Goal: Task Accomplishment & Management: Manage account settings

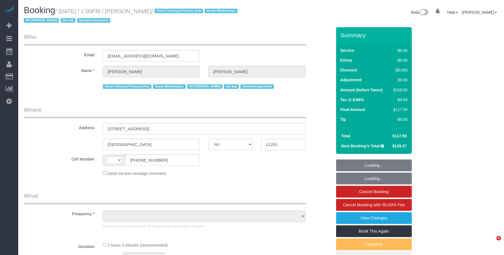
select select "NY"
select select "object:521"
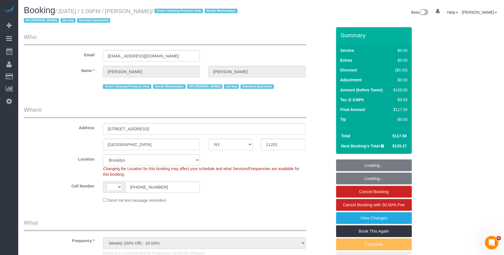
select select "string:US"
select select "string:stripe-pm_1RN3sH4VGloSiKo7cD90aCm4"
select select "1"
select select "object:959"
select select "spot1"
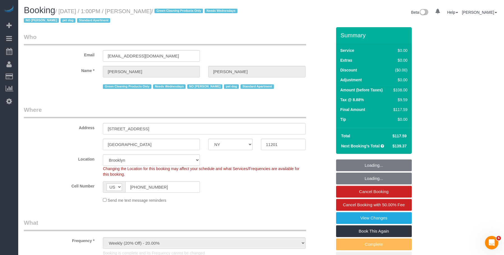
select select "number:57"
select select "number:74"
select select "number:13"
select select "number:7"
select select "1"
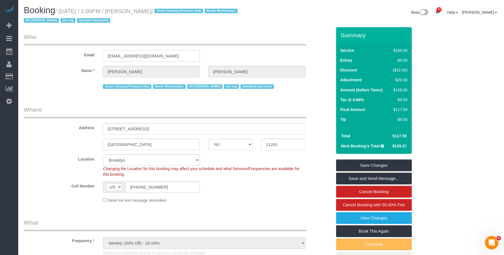
drag, startPoint x: 160, startPoint y: 52, endPoint x: 46, endPoint y: 53, distance: 114.4
click at [46, 53] on div "Email jennyalpert9@gmail.com" at bounding box center [178, 47] width 317 height 29
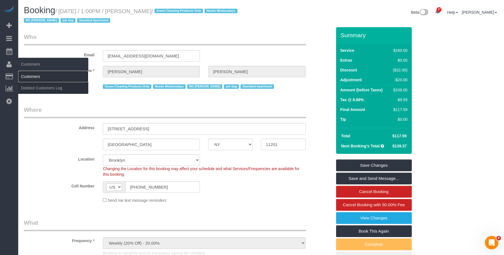
click at [35, 77] on link "Customers" at bounding box center [53, 76] width 70 height 11
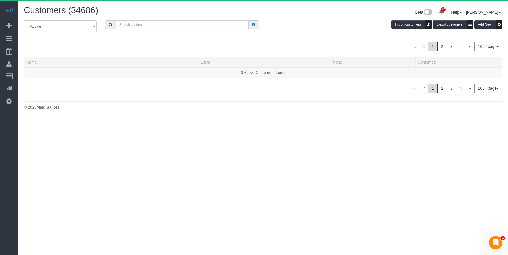
click at [180, 27] on input "text" at bounding box center [182, 24] width 133 height 9
paste input "[EMAIL_ADDRESS][DOMAIN_NAME]"
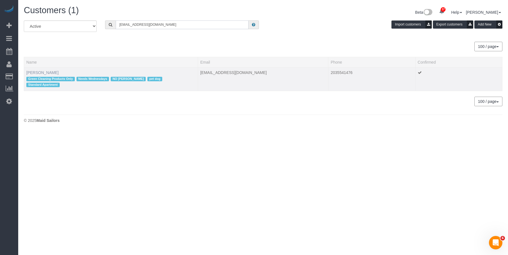
type input "[EMAIL_ADDRESS][DOMAIN_NAME]"
click at [45, 73] on link "Jennifer Alpert" at bounding box center [42, 72] width 32 height 4
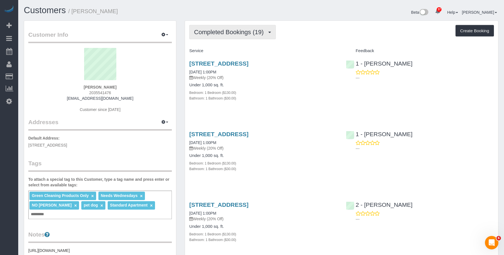
click at [224, 33] on span "Completed Bookings (19)" at bounding box center [230, 32] width 72 height 7
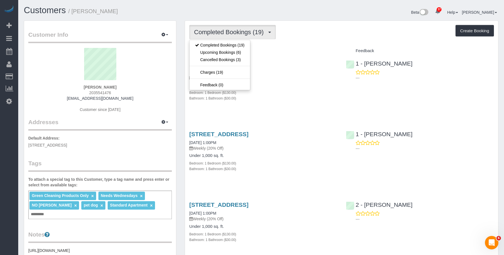
click at [287, 85] on h4 "Under 1,000 sq. ft." at bounding box center [263, 85] width 148 height 5
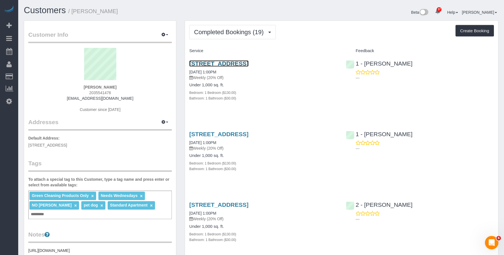
click at [248, 63] on link "90 State Street, Apt 3, Brooklyn, NY 11201" at bounding box center [218, 63] width 59 height 6
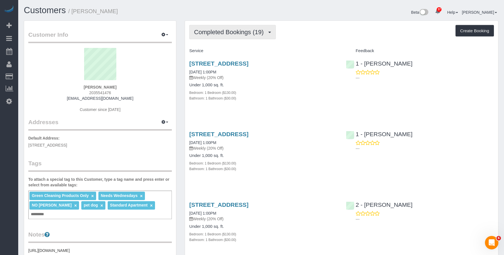
drag, startPoint x: 230, startPoint y: 38, endPoint x: 223, endPoint y: 47, distance: 11.4
click at [229, 38] on button "Completed Bookings (19)" at bounding box center [232, 32] width 86 height 14
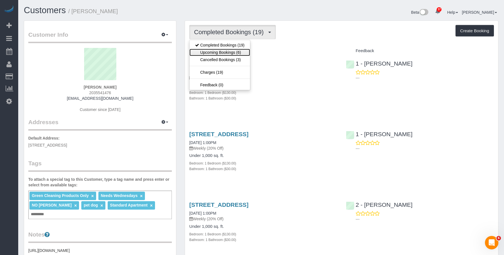
click at [218, 52] on link "Upcoming Bookings (6)" at bounding box center [220, 52] width 61 height 7
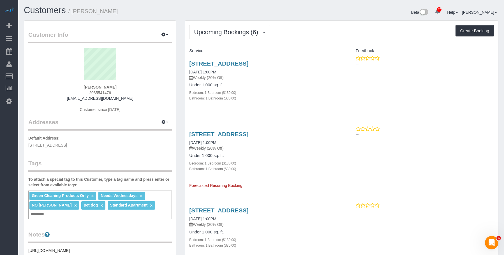
click at [281, 83] on h4 "Under 1,000 sq. ft." at bounding box center [263, 85] width 148 height 5
click at [248, 62] on link "90 State Street, Apt 3, Brooklyn, NY 11201" at bounding box center [218, 63] width 59 height 6
click at [248, 134] on link "90 State Street, Apt 3, Brooklyn, NY 11201" at bounding box center [218, 134] width 59 height 6
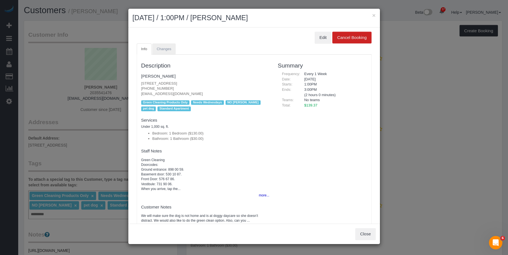
drag, startPoint x: 160, startPoint y: 41, endPoint x: 162, endPoint y: 43, distance: 3.2
click at [161, 42] on div "Edit Cancel Booking" at bounding box center [254, 38] width 235 height 12
click at [163, 45] on link "Changes" at bounding box center [164, 48] width 24 height 11
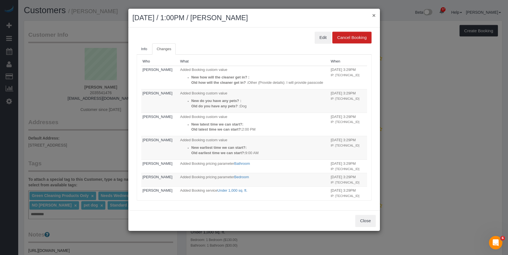
click at [374, 14] on button "×" at bounding box center [373, 15] width 3 height 6
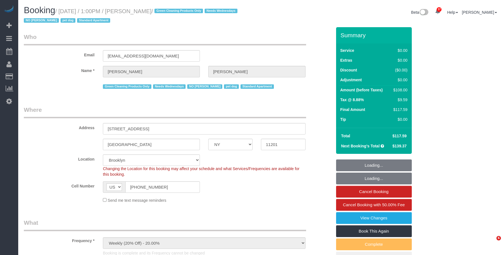
select select "NY"
select select "1"
select select "spot1"
select select "number:57"
select select "number:74"
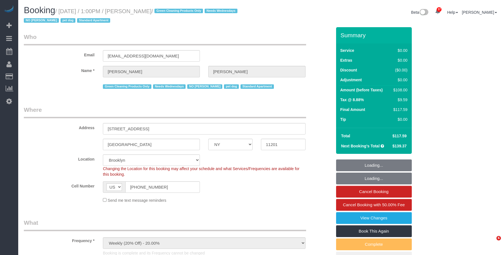
select select "number:13"
select select "number:7"
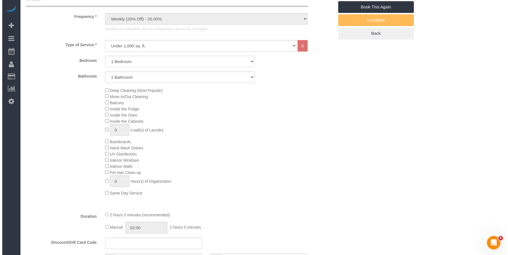
scroll to position [112, 0]
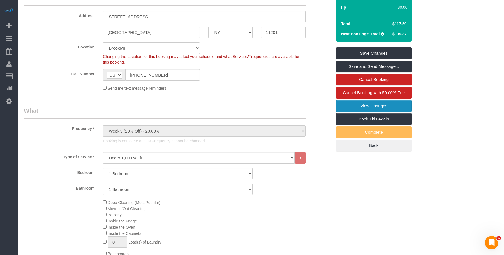
click at [353, 102] on link "View Changes" at bounding box center [374, 106] width 76 height 12
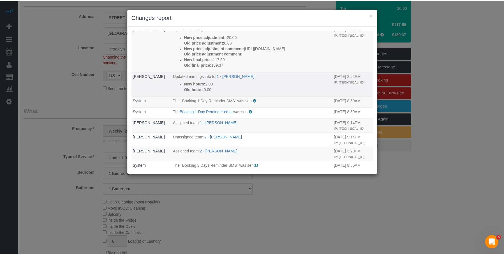
scroll to position [8, 0]
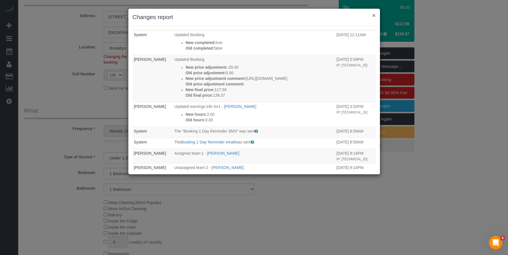
click at [374, 15] on button "×" at bounding box center [373, 15] width 3 height 6
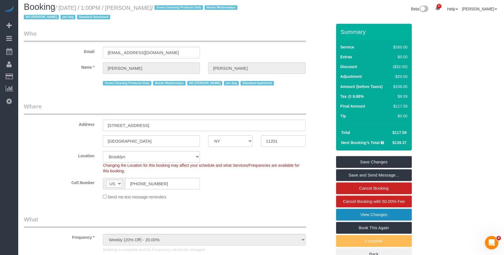
scroll to position [0, 0]
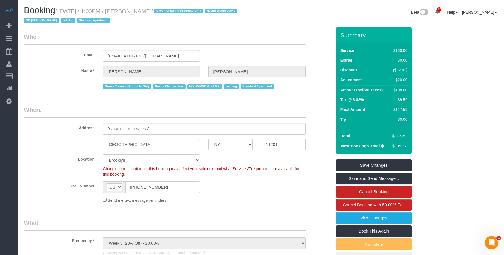
click at [349, 216] on link "View Changes" at bounding box center [374, 218] width 76 height 12
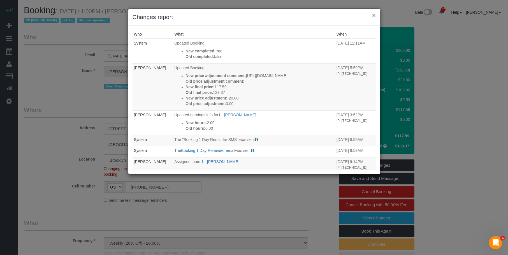
click at [376, 16] on button "×" at bounding box center [373, 15] width 3 height 6
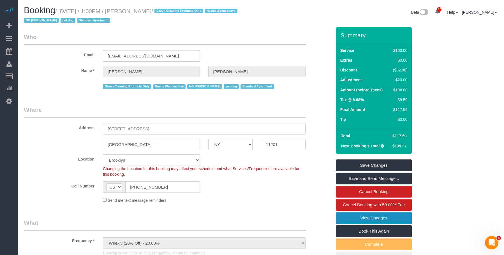
scroll to position [17, 0]
drag, startPoint x: 137, startPoint y: 12, endPoint x: 170, endPoint y: 11, distance: 32.8
click at [170, 11] on small "/ October 08, 2025 / 1:00PM / Jennifer Alpert / Green Cleaning Products Only Ne…" at bounding box center [131, 16] width 215 height 16
copy small "Jennifer Alpert"
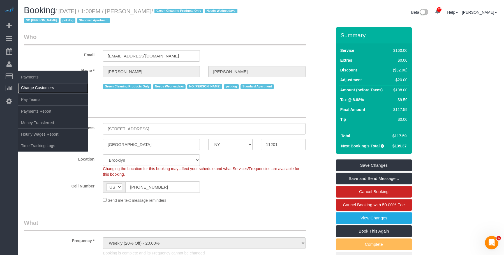
click at [40, 88] on link "Charge Customers" at bounding box center [53, 87] width 70 height 11
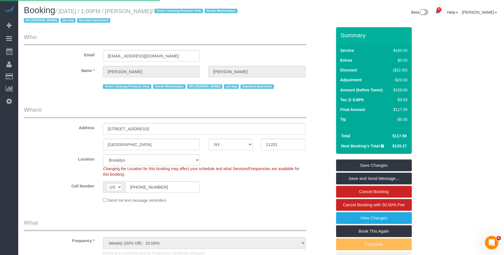
select select
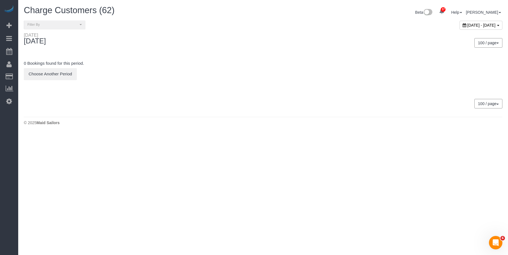
click at [475, 23] on span "October 09, 2025 - October 09, 2025" at bounding box center [482, 25] width 28 height 4
type input "**********"
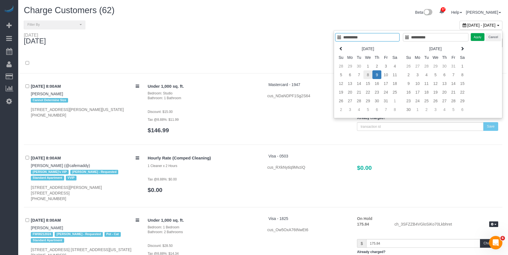
type input "**********"
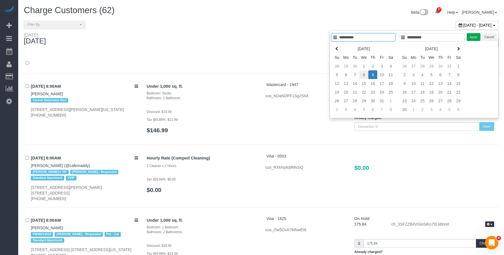
click at [364, 74] on td "8" at bounding box center [364, 74] width 9 height 9
type input "**********"
click at [364, 74] on td "8" at bounding box center [364, 74] width 9 height 9
type input "**********"
click at [472, 38] on button "Apply" at bounding box center [474, 37] width 14 height 8
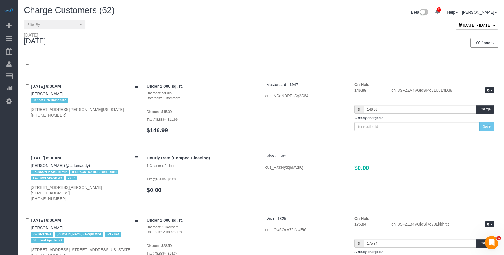
click at [290, 33] on div "100 / page 10 / page 20 / page 30 / page 40 / page 50 / page 100 / page" at bounding box center [382, 43] width 242 height 21
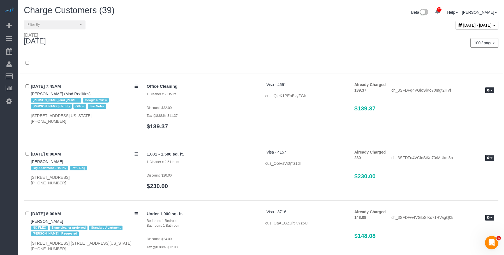
scroll to position [1865, 0]
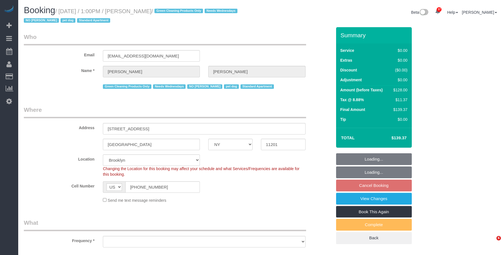
select select "NY"
click at [279, 12] on div "Beta 37 Your Notifications You have 0 alerts × You have 1 to charge for 10/08/2…" at bounding box center [382, 13] width 242 height 15
select select "spot6"
select select "object:832"
select select "number:57"
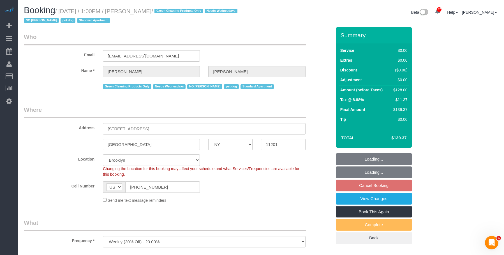
select select "number:74"
select select "number:13"
select select "number:7"
select select "object:1435"
select select "string:stripe-pm_1RN3sH4VGloSiKo7cD90aCm4"
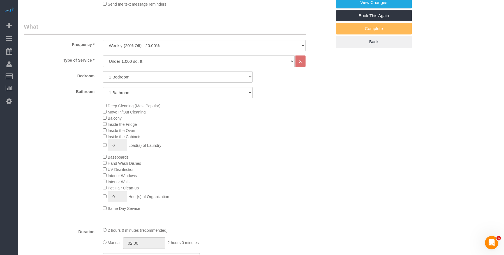
select select "1"
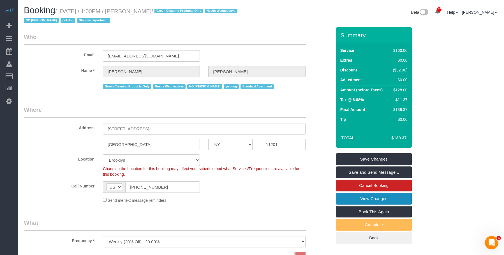
click at [345, 198] on link "View Changes" at bounding box center [374, 199] width 76 height 12
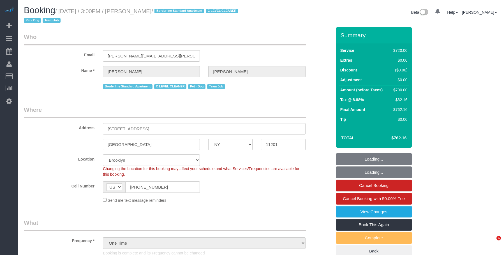
select select "NY"
select select "3"
select select "180"
select select "string:stripe-pm_1SE9fS4VGloSiKo7iQJ7ZpLW"
select select "spot1"
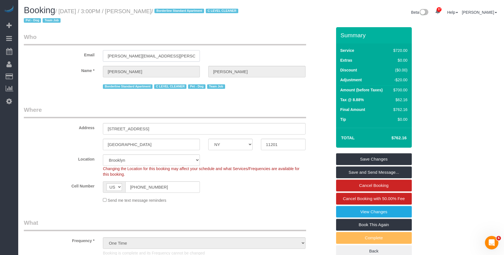
drag, startPoint x: 106, startPoint y: 59, endPoint x: 56, endPoint y: 53, distance: 50.7
click at [56, 53] on div "Email katherine.absher@gmail.com" at bounding box center [178, 47] width 317 height 29
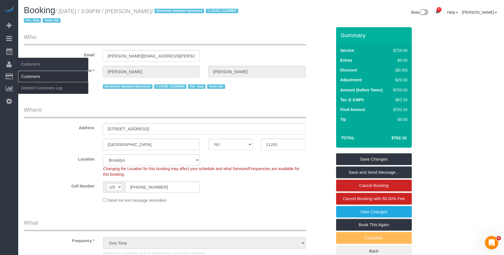
drag, startPoint x: 30, startPoint y: 75, endPoint x: 40, endPoint y: 74, distance: 9.9
click at [30, 75] on link "Customers" at bounding box center [53, 76] width 70 height 11
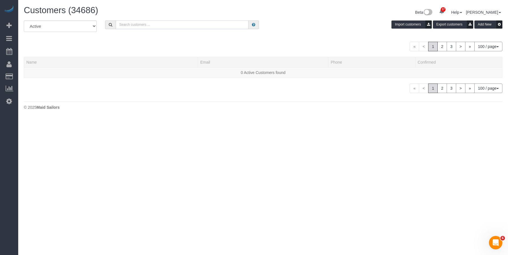
click at [160, 24] on input "text" at bounding box center [182, 24] width 133 height 9
paste input "katherine.absher@gmail.com"
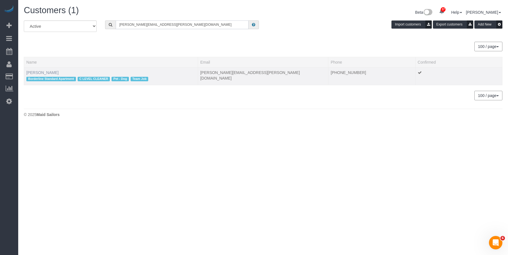
type input "katherine.absher@gmail.com"
click at [49, 73] on link "Katherine Absher" at bounding box center [42, 72] width 32 height 4
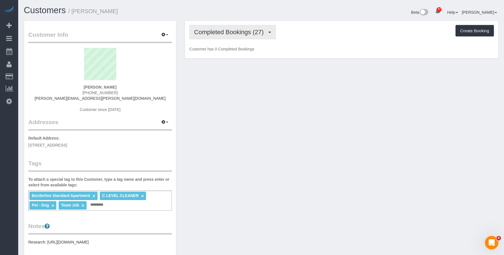
click at [251, 33] on span "Completed Bookings (27)" at bounding box center [230, 32] width 72 height 7
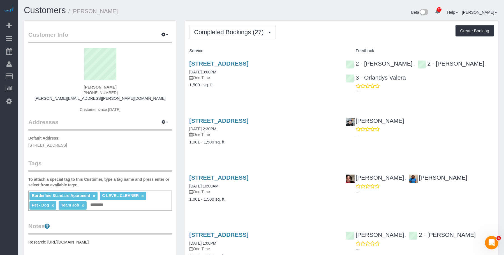
click at [267, 88] on div "183 Columbia Heights, Apt. 3, Brooklyn, NY 11201 10/08/2025 3:00PM One Time 1,5…" at bounding box center [263, 77] width 157 height 43
click at [248, 63] on link "183 Columbia Heights, Apt. 3, Brooklyn, NY 11201" at bounding box center [218, 63] width 59 height 6
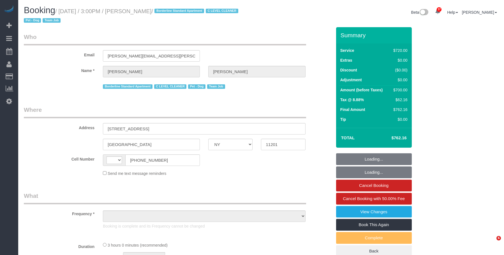
select select "NY"
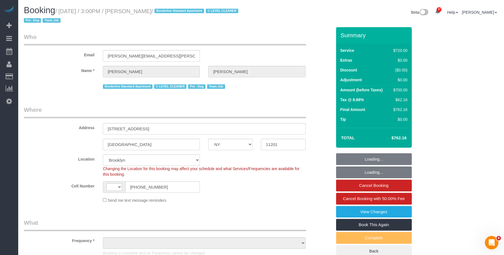
select select "string:[GEOGRAPHIC_DATA]"
select select "object:853"
select select "string:stripe-pm_1SE9fS4VGloSiKo7iQJ7ZpLW"
select select "spot1"
select select "number:63"
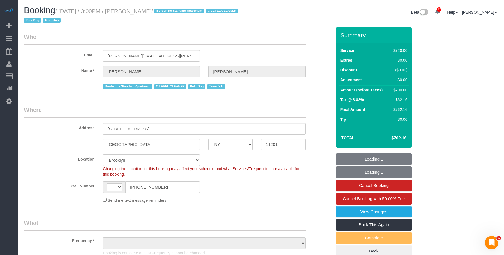
select select "number:78"
select select "number:13"
select select "number:5"
select select "object:1450"
select select "3"
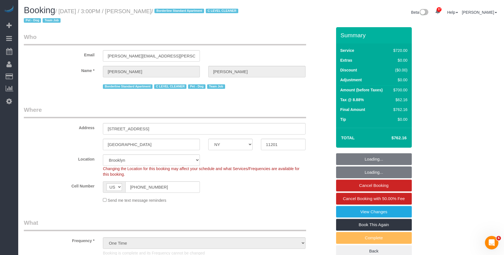
select select "180"
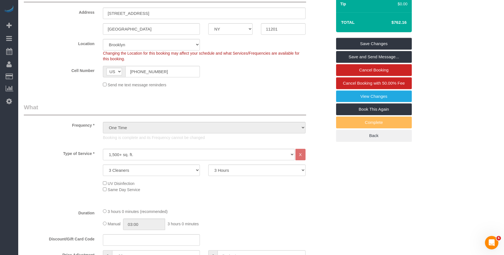
scroll to position [56, 0]
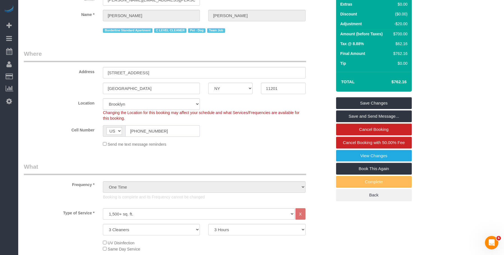
drag, startPoint x: 166, startPoint y: 131, endPoint x: 90, endPoint y: 125, distance: 75.7
click at [90, 125] on sui-booking-location "Location [GEOGRAPHIC_DATA] [GEOGRAPHIC_DATA] [GEOGRAPHIC_DATA] [GEOGRAPHIC_DATA…" at bounding box center [178, 122] width 308 height 49
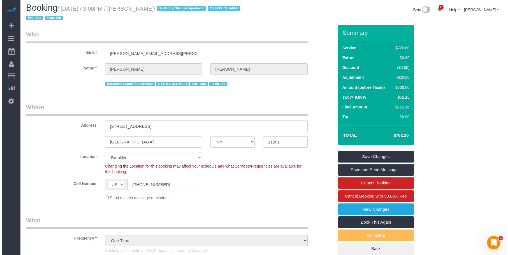
scroll to position [0, 0]
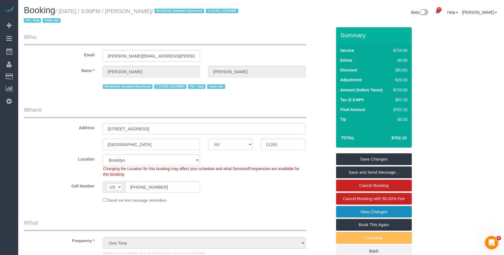
click at [342, 214] on link "View Changes" at bounding box center [374, 212] width 76 height 12
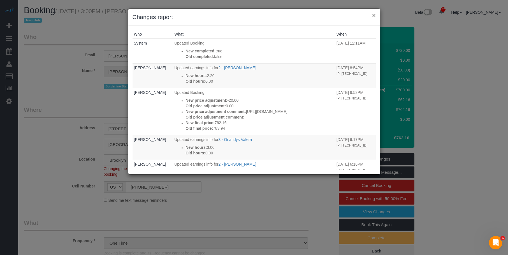
click at [374, 15] on button "×" at bounding box center [373, 15] width 3 height 6
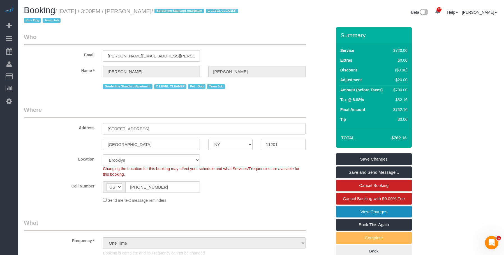
click at [354, 213] on link "View Changes" at bounding box center [374, 212] width 76 height 12
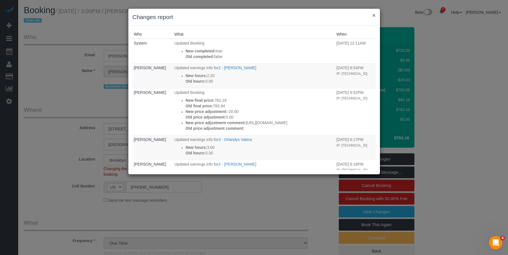
click at [374, 15] on button "×" at bounding box center [373, 15] width 3 height 6
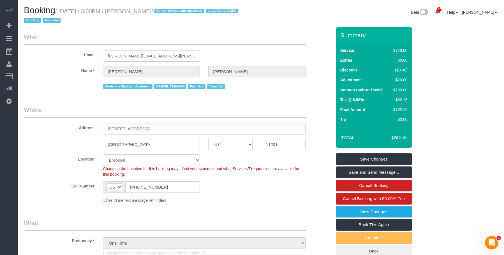
drag, startPoint x: 135, startPoint y: 11, endPoint x: 177, endPoint y: 11, distance: 41.8
click at [177, 11] on small "/ October 08, 2025 / 3:00PM / Katherine Absher / Borderline Standard Apartment …" at bounding box center [132, 16] width 216 height 16
copy small "Katherine Absher"
drag, startPoint x: 25, startPoint y: 85, endPoint x: 36, endPoint y: 52, distance: 34.3
click at [25, 85] on link "Charge Customers" at bounding box center [53, 87] width 70 height 11
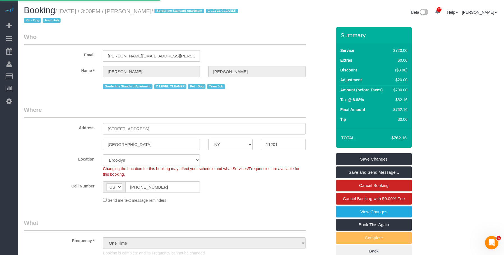
select select
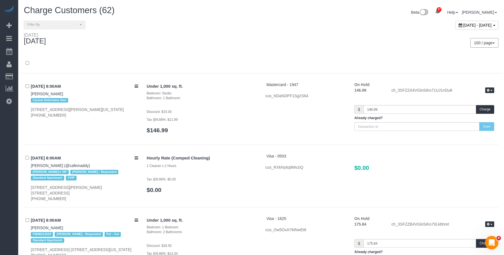
click at [464, 25] on span "October 09, 2025 - October 09, 2025" at bounding box center [478, 25] width 28 height 4
type input "**********"
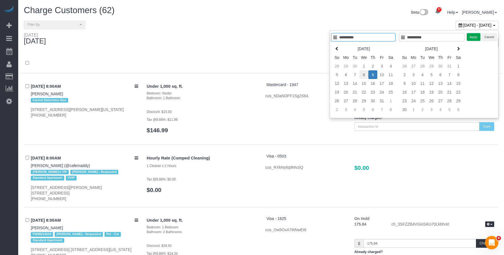
type input "**********"
click at [362, 75] on td "8" at bounding box center [364, 74] width 9 height 9
type input "**********"
click at [362, 75] on td "8" at bounding box center [364, 74] width 9 height 9
type input "**********"
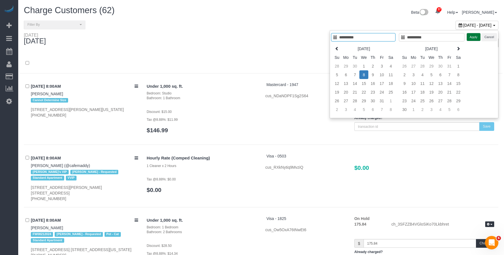
click at [477, 38] on button "Apply" at bounding box center [474, 37] width 14 height 8
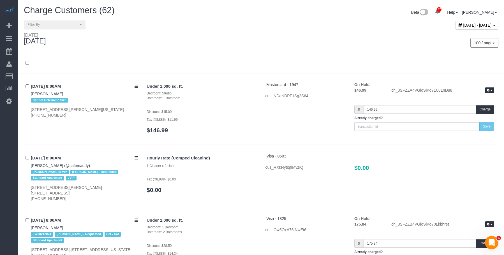
click at [256, 36] on div "Wednesday October 08, 2025" at bounding box center [141, 40] width 242 height 15
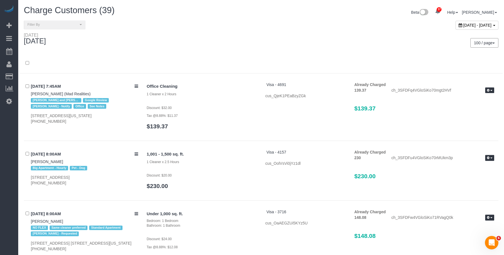
scroll to position [2404, 0]
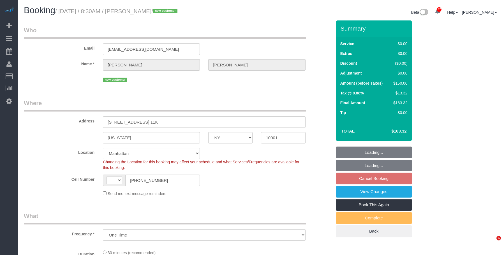
select select "NY"
select select "number:89"
select select "number:90"
select select "number:15"
select select "number:5"
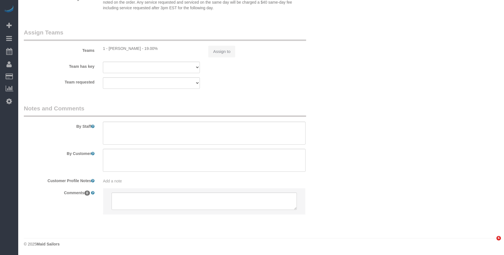
select select "string:[GEOGRAPHIC_DATA]"
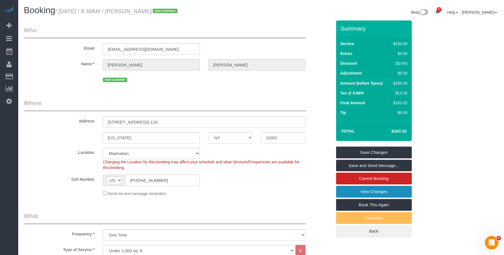
click at [345, 193] on link "View Changes" at bounding box center [374, 192] width 76 height 12
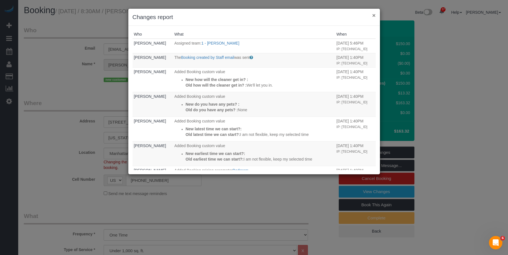
click at [375, 15] on button "×" at bounding box center [373, 15] width 3 height 6
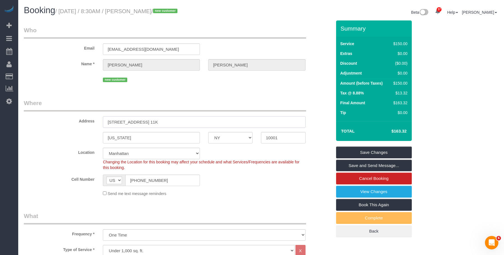
drag, startPoint x: 138, startPoint y: 116, endPoint x: 169, endPoint y: 114, distance: 30.6
click at [169, 114] on div "Address 315 West 33rd Street Apt. 11K" at bounding box center [178, 113] width 317 height 29
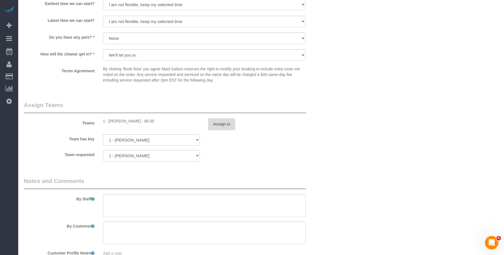
scroll to position [745, 0]
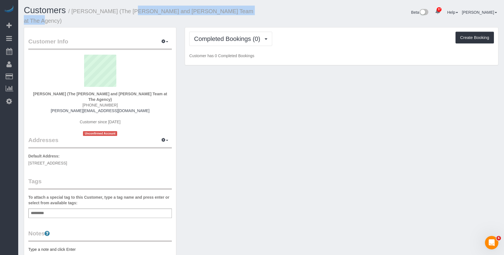
drag, startPoint x: 118, startPoint y: 10, endPoint x: 241, endPoint y: 11, distance: 123.7
click at [241, 11] on small "/ [PERSON_NAME] (The [PERSON_NAME] and [PERSON_NAME] Team at The Agency)" at bounding box center [139, 16] width 230 height 16
copy small "The [PERSON_NAME] and [PERSON_NAME] Team at The Agency"
click at [242, 35] on span "Completed Bookings (0)" at bounding box center [228, 38] width 69 height 7
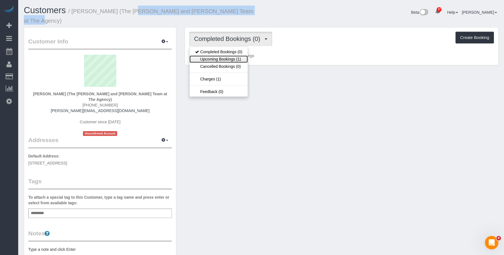
click at [232, 56] on link "Upcoming Bookings (1)" at bounding box center [219, 59] width 58 height 7
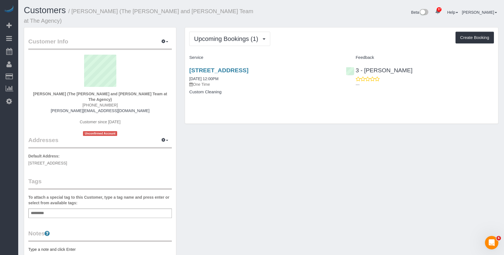
click at [285, 81] on div "759 President Street, Brooklyn, NY 11215 10/09/2025 12:00PM One Time Custom Cle…" at bounding box center [263, 83] width 157 height 43
click at [248, 67] on link "759 President Street, Brooklyn, NY 11215" at bounding box center [218, 70] width 59 height 6
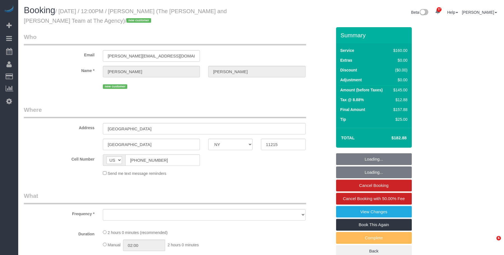
select select "NY"
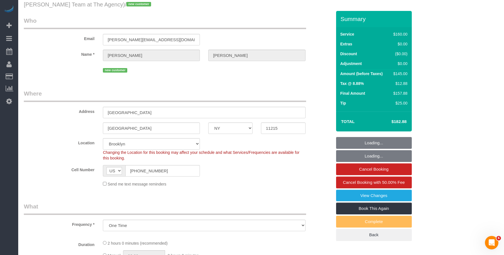
select select "object:825"
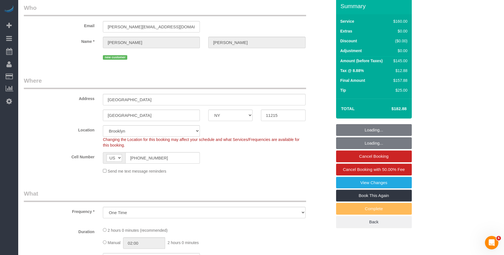
select select "string:stripe-pm_1SFhFz4VGloSiKo7nHhYeQGh"
select select "spot1"
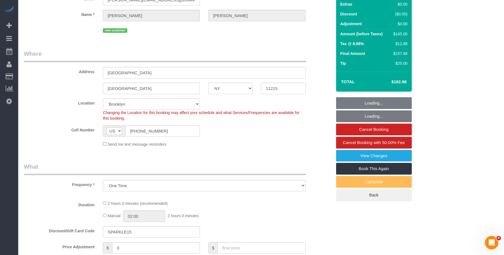
select select "number:56"
select select "number:73"
select select "number:15"
select select "number:7"
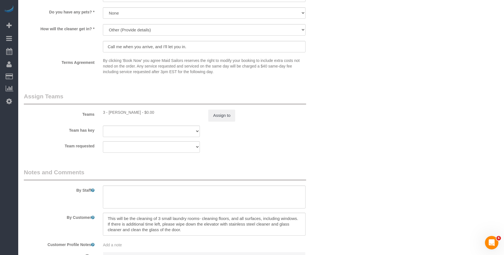
scroll to position [589, 0]
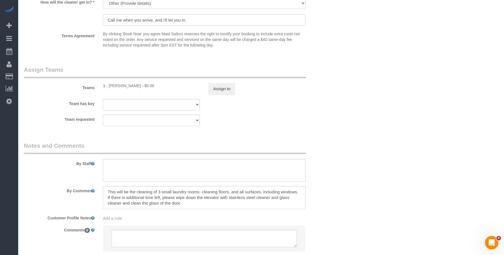
click at [331, 110] on div "Team has key 3 - [PERSON_NAME] 000- [PERSON_NAME] 000 - Partnerships 000 - TEAM…" at bounding box center [178, 104] width 317 height 11
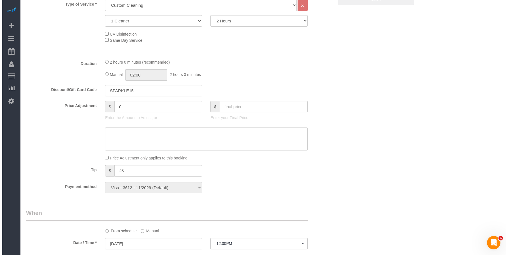
scroll to position [140, 0]
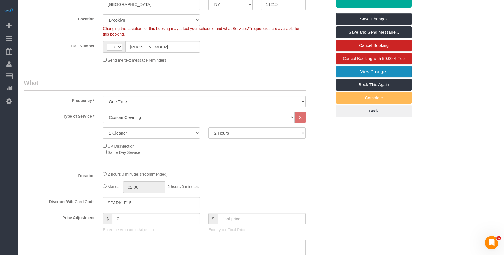
click at [371, 73] on link "View Changes" at bounding box center [374, 72] width 76 height 12
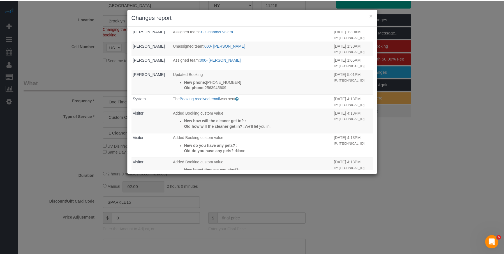
scroll to position [56, 0]
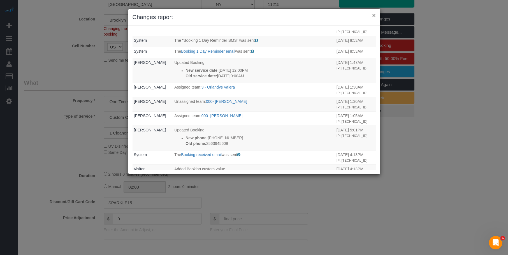
click at [374, 15] on button "×" at bounding box center [373, 15] width 3 height 6
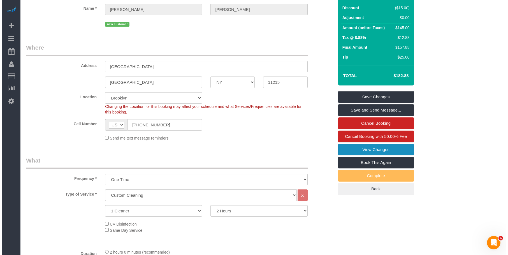
scroll to position [0, 0]
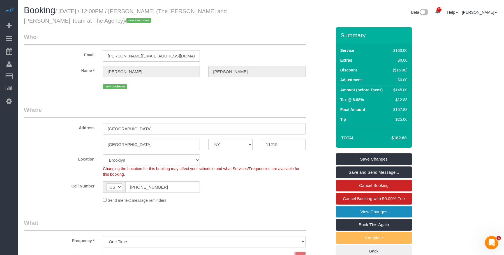
click at [348, 213] on link "View Changes" at bounding box center [374, 212] width 76 height 12
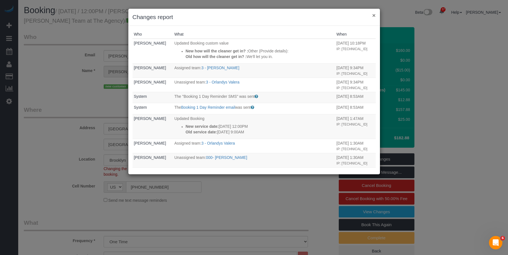
click at [374, 15] on button "×" at bounding box center [373, 15] width 3 height 6
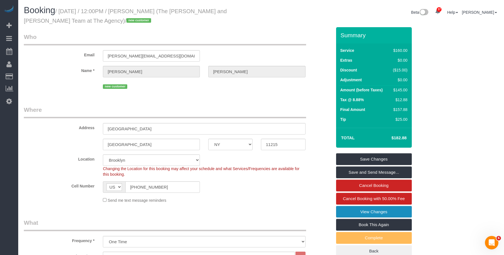
click at [346, 210] on link "View Changes" at bounding box center [374, 212] width 76 height 12
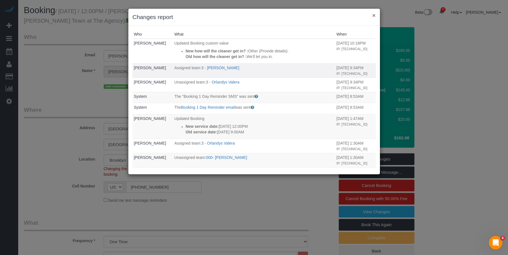
drag, startPoint x: 376, startPoint y: 15, endPoint x: 345, endPoint y: 52, distance: 48.2
click at [376, 15] on button "×" at bounding box center [373, 15] width 3 height 6
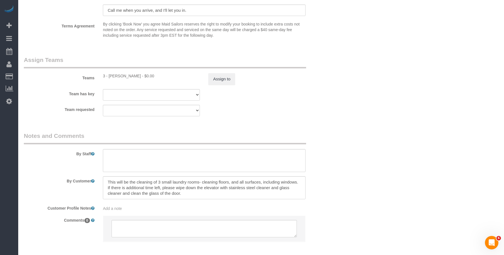
scroll to position [626, 0]
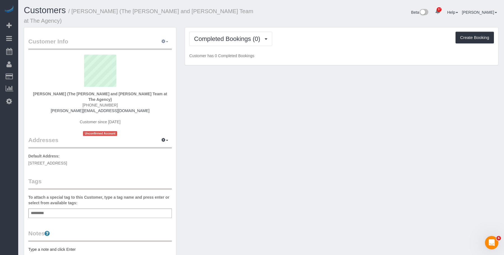
drag, startPoint x: 165, startPoint y: 32, endPoint x: 150, endPoint y: 75, distance: 45.3
click at [165, 37] on button "button" at bounding box center [165, 41] width 14 height 9
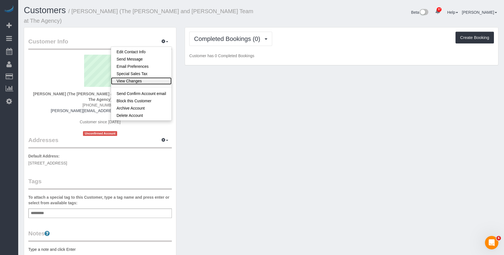
click at [138, 77] on link "View Changes" at bounding box center [141, 80] width 61 height 7
